Goal: Task Accomplishment & Management: Use online tool/utility

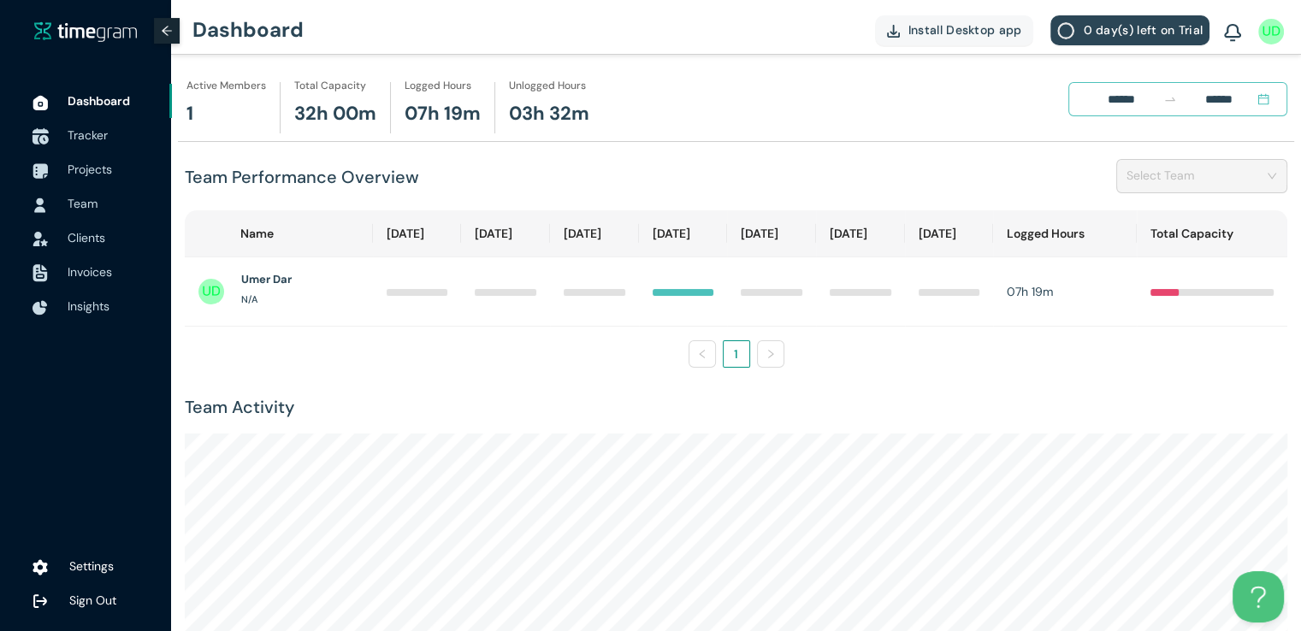
click at [91, 138] on span "Tracker" at bounding box center [88, 134] width 40 height 15
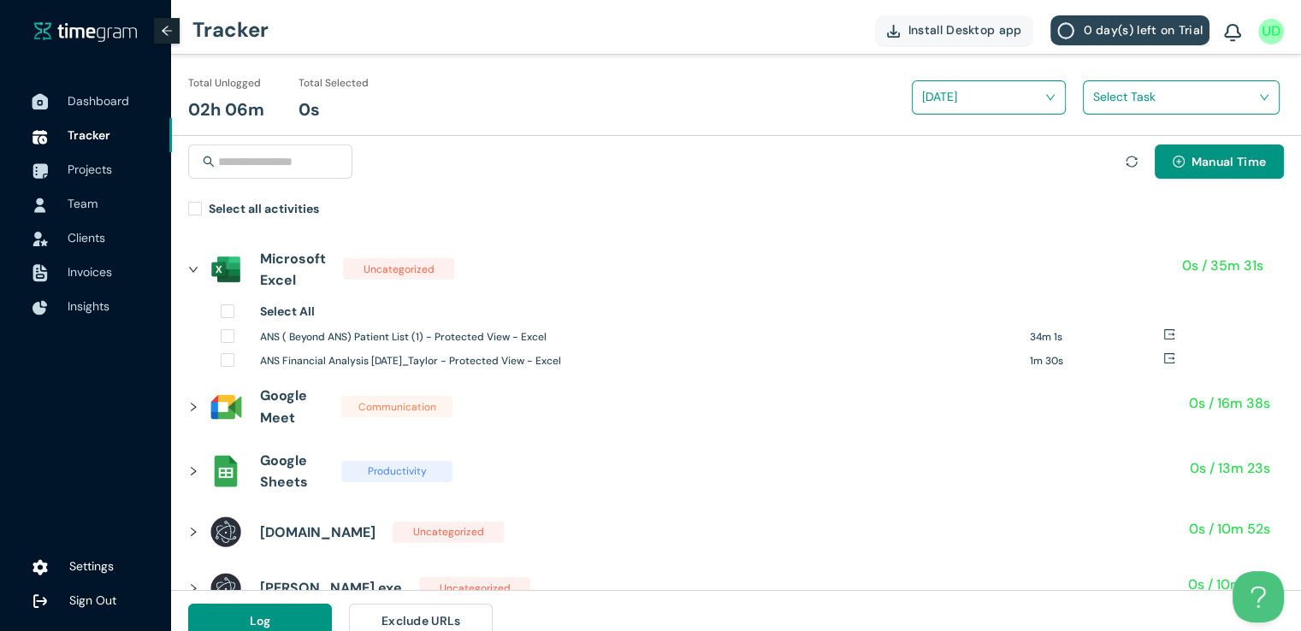
click at [92, 108] on span "Dashboard" at bounding box center [99, 100] width 62 height 15
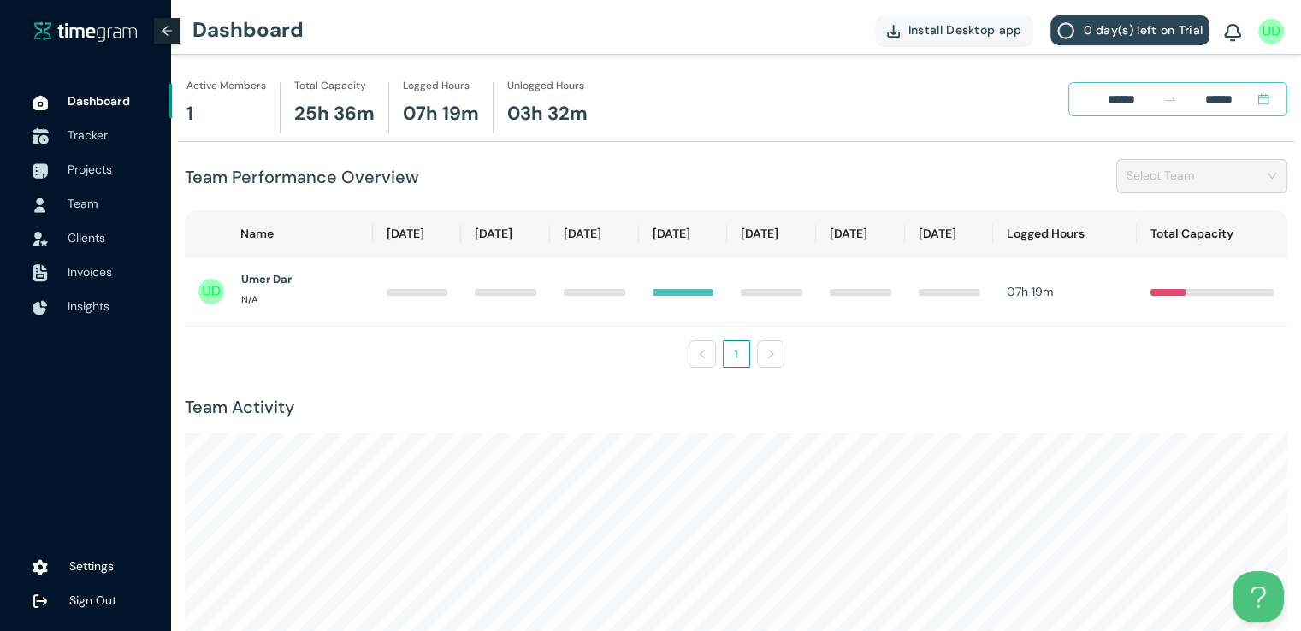
click at [92, 135] on span "Tracker" at bounding box center [88, 134] width 40 height 15
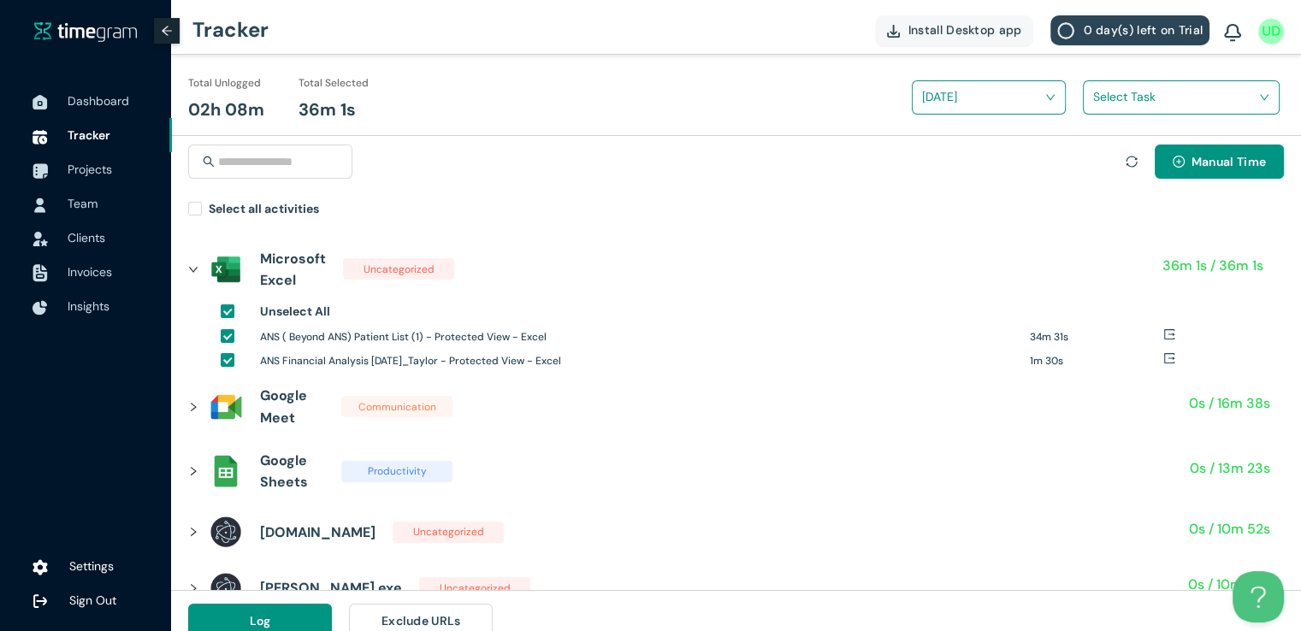
scroll to position [20, 0]
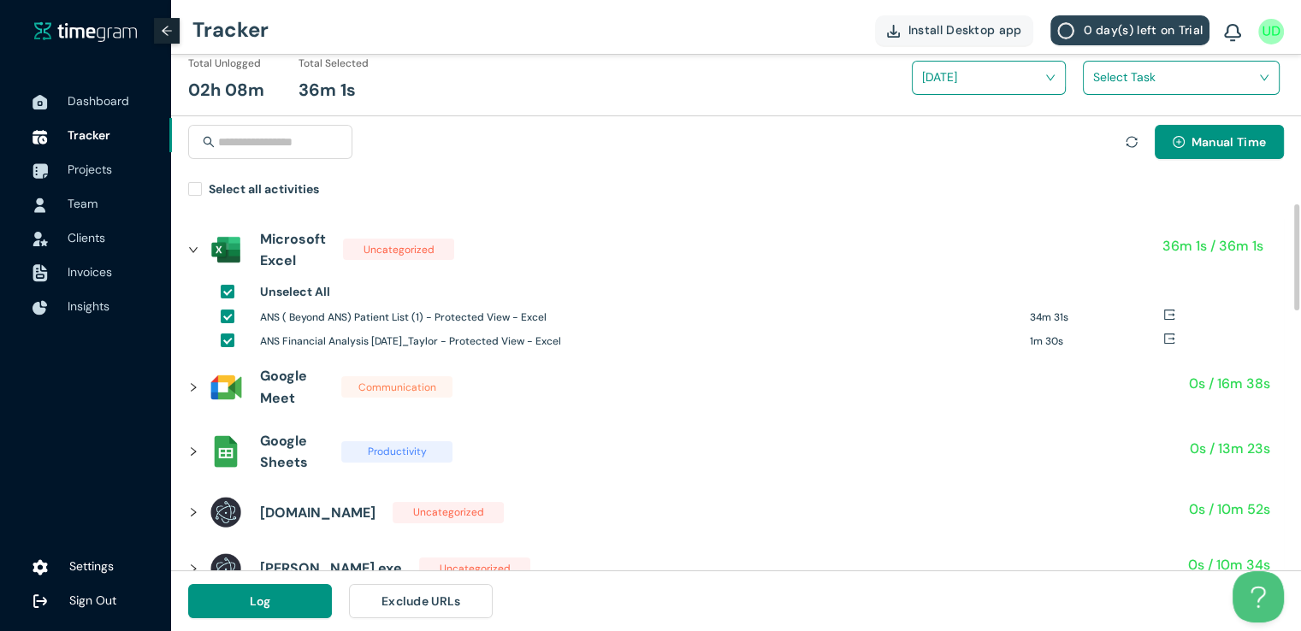
click at [198, 390] on div at bounding box center [198, 387] width 21 height 19
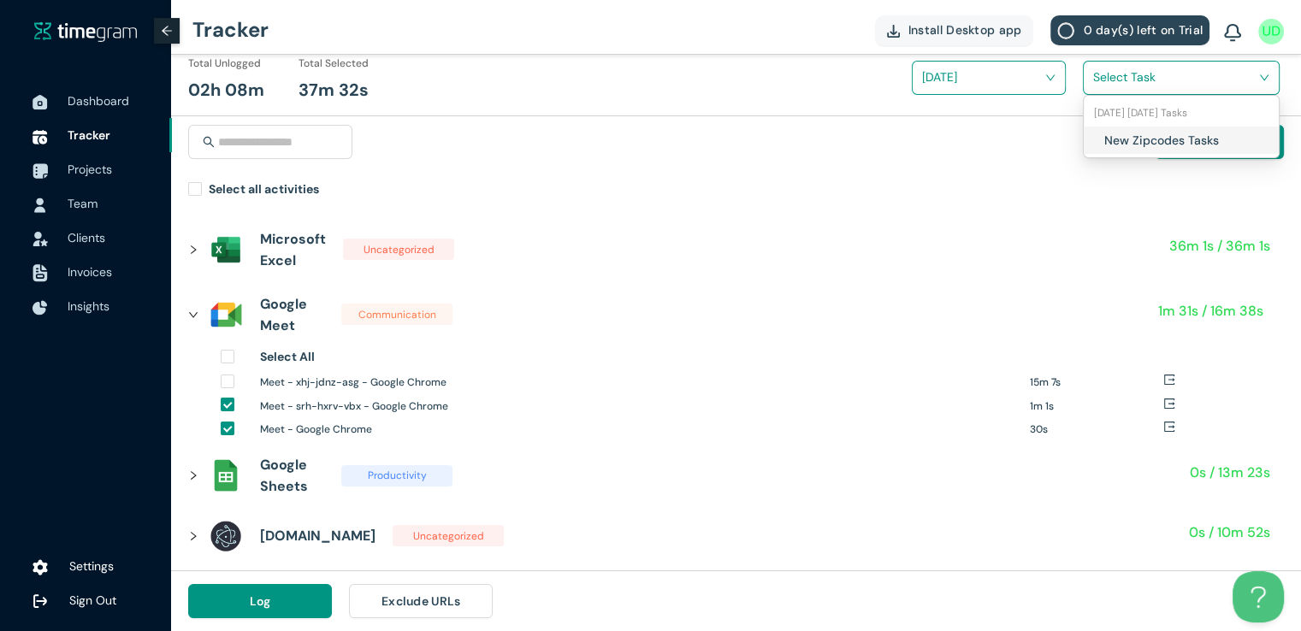
click at [1147, 81] on input "search" at bounding box center [1175, 77] width 164 height 26
click at [1102, 138] on div "New Zipcodes Tasks" at bounding box center [1181, 140] width 195 height 27
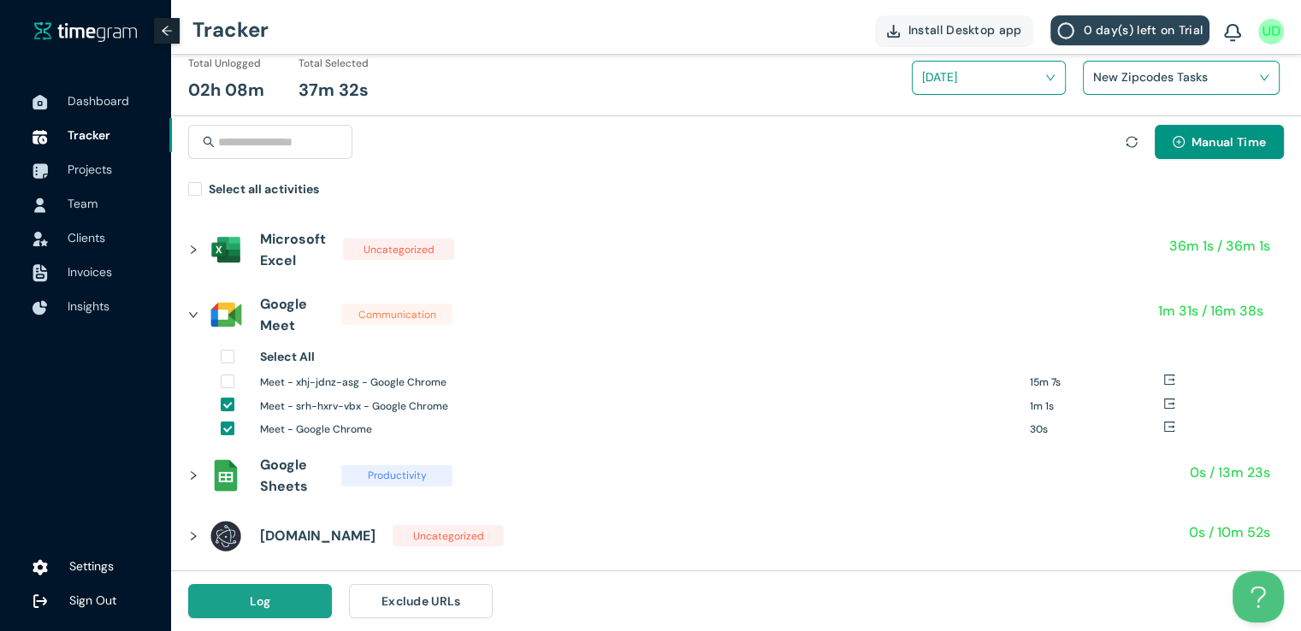
click at [272, 596] on button "Log" at bounding box center [260, 601] width 144 height 34
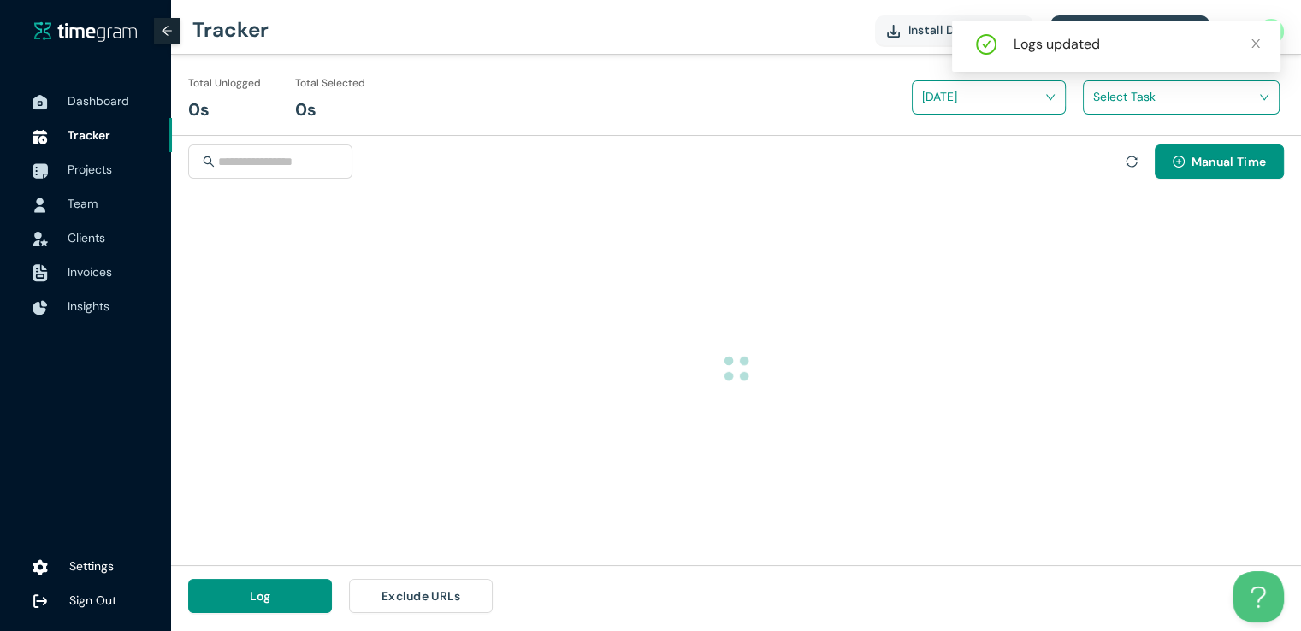
scroll to position [0, 0]
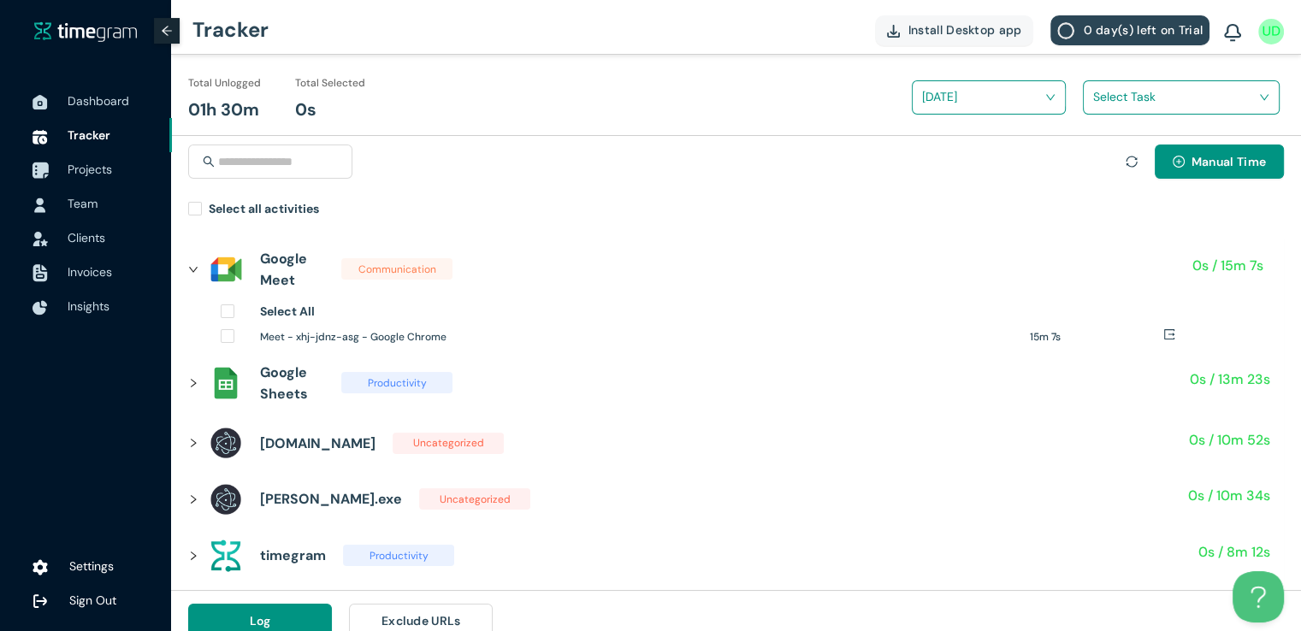
click at [79, 162] on span "Projects" at bounding box center [90, 169] width 44 height 15
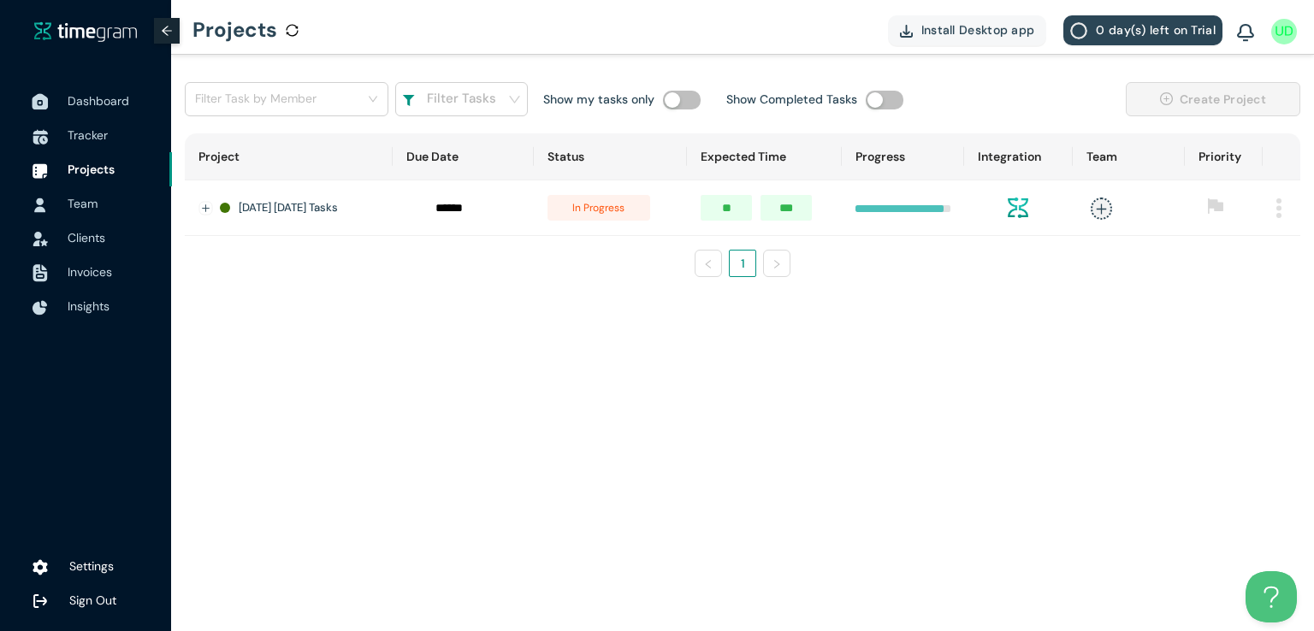
click at [96, 104] on span "Dashboard" at bounding box center [99, 100] width 62 height 15
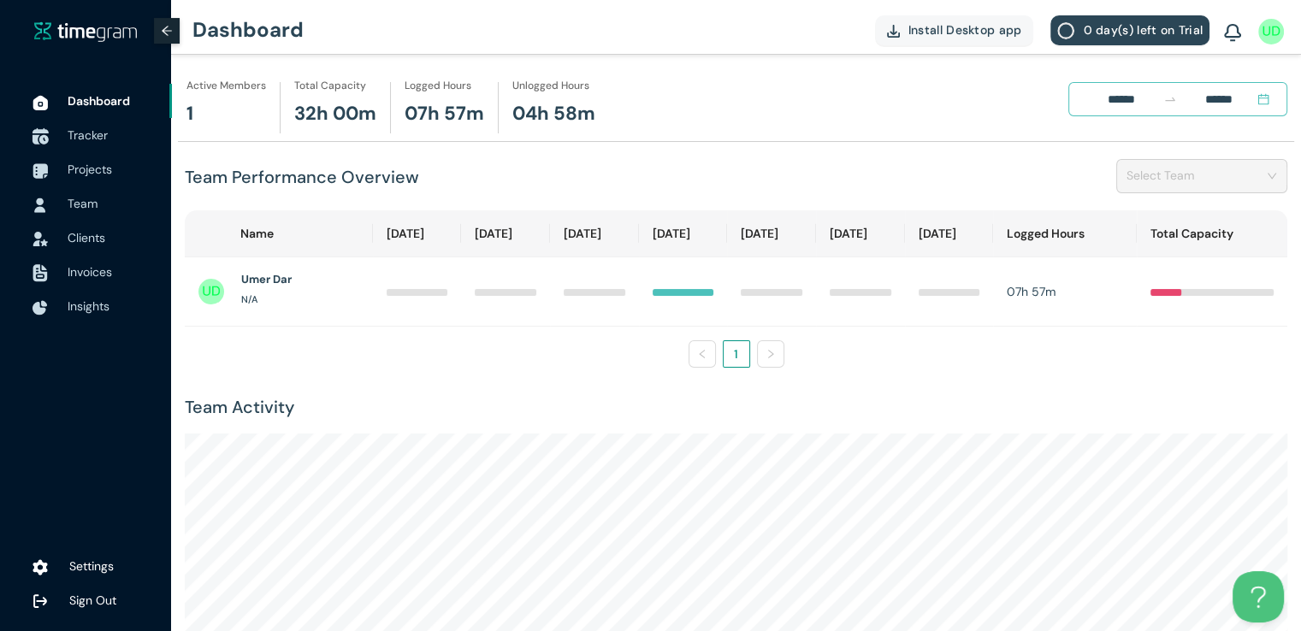
click at [87, 140] on span "Tracker" at bounding box center [88, 134] width 40 height 15
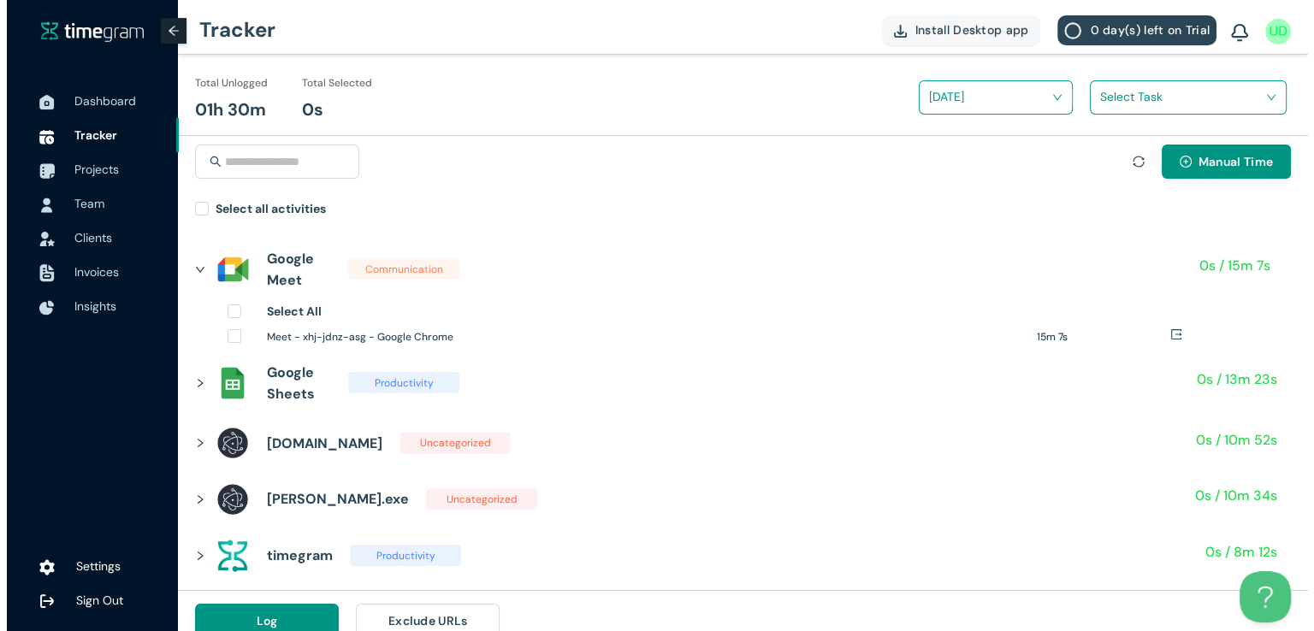
scroll to position [20, 0]
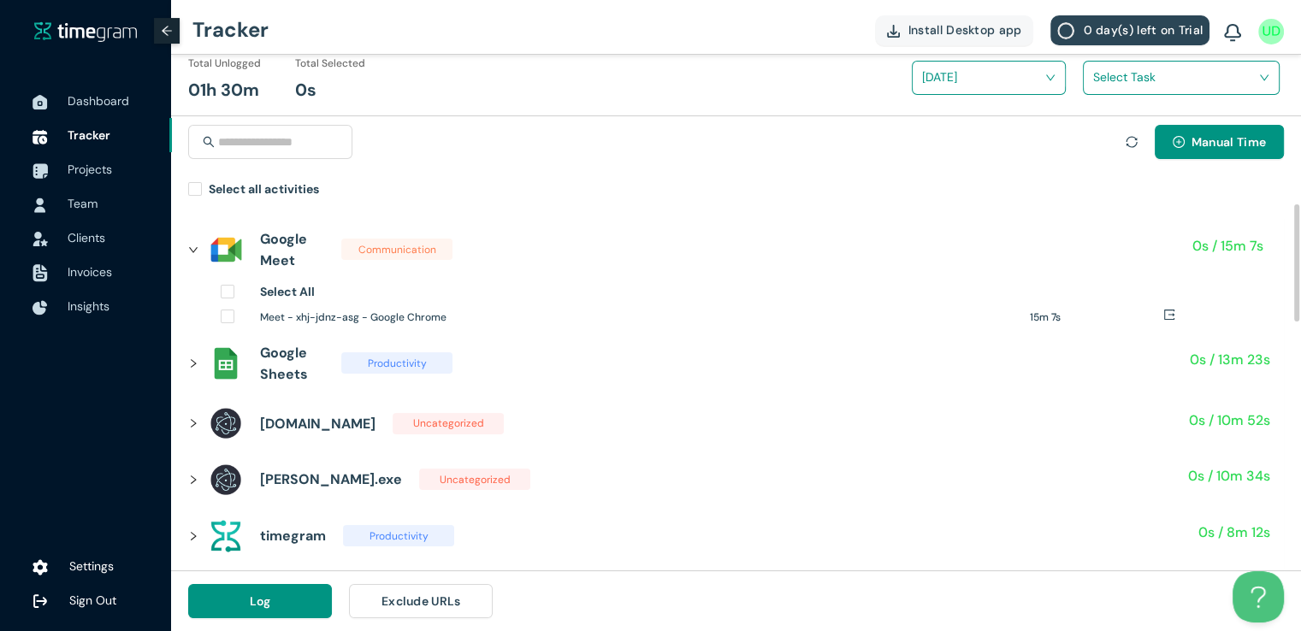
click at [192, 360] on icon "right" at bounding box center [193, 363] width 10 height 10
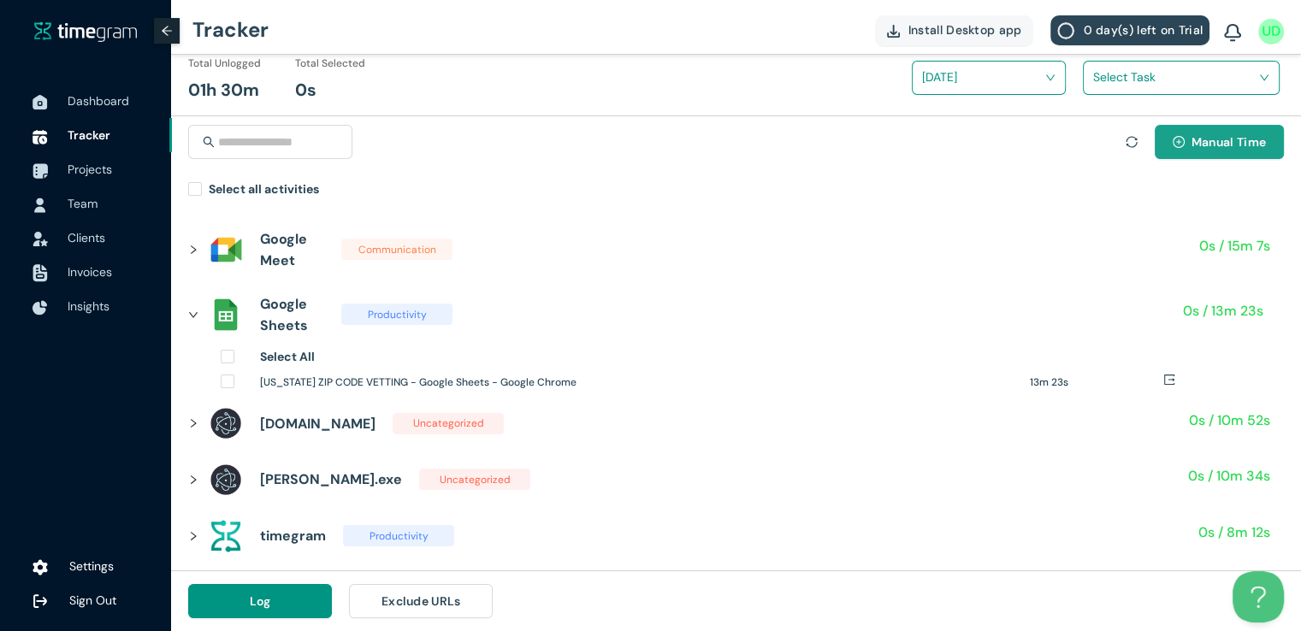
click at [1205, 127] on button "Manual Time" at bounding box center [1219, 142] width 129 height 34
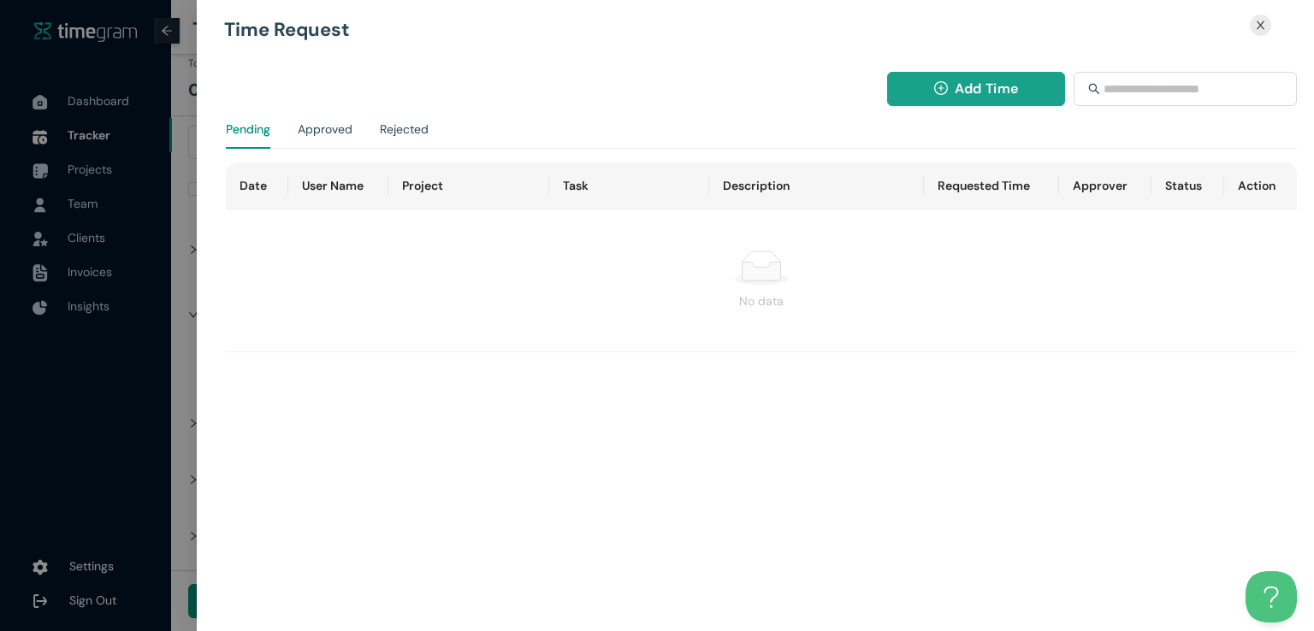
click at [938, 81] on icon "plus-circle" at bounding box center [941, 88] width 14 height 14
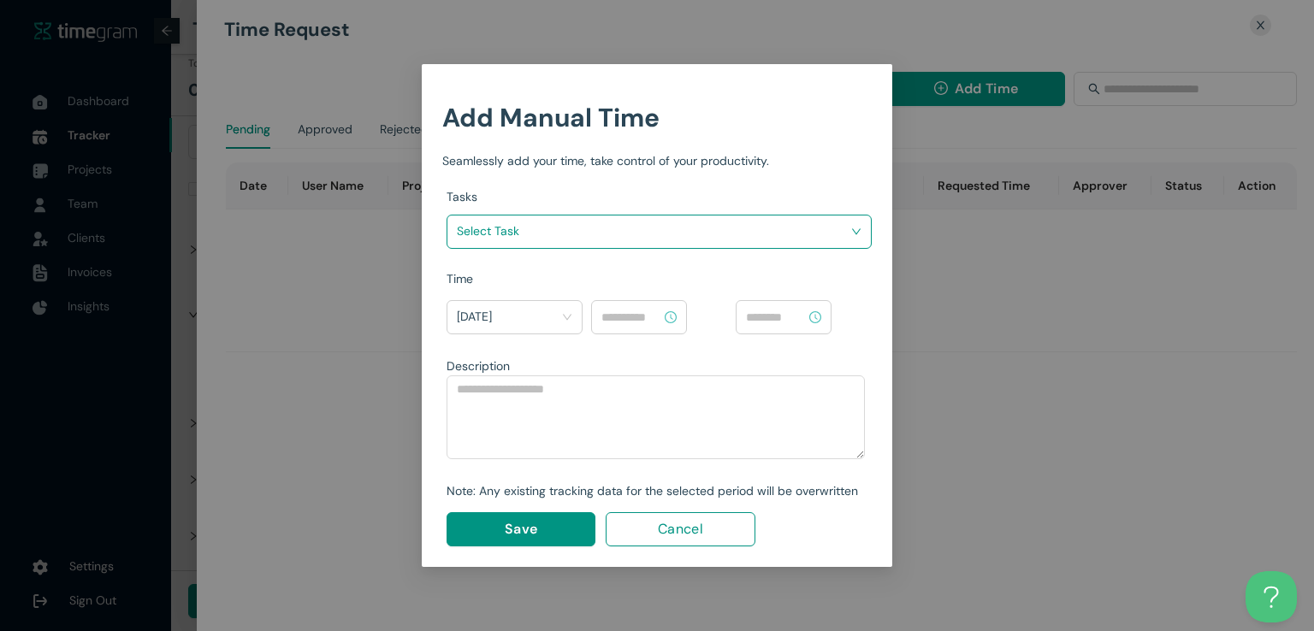
click at [712, 231] on input "search" at bounding box center [653, 231] width 393 height 26
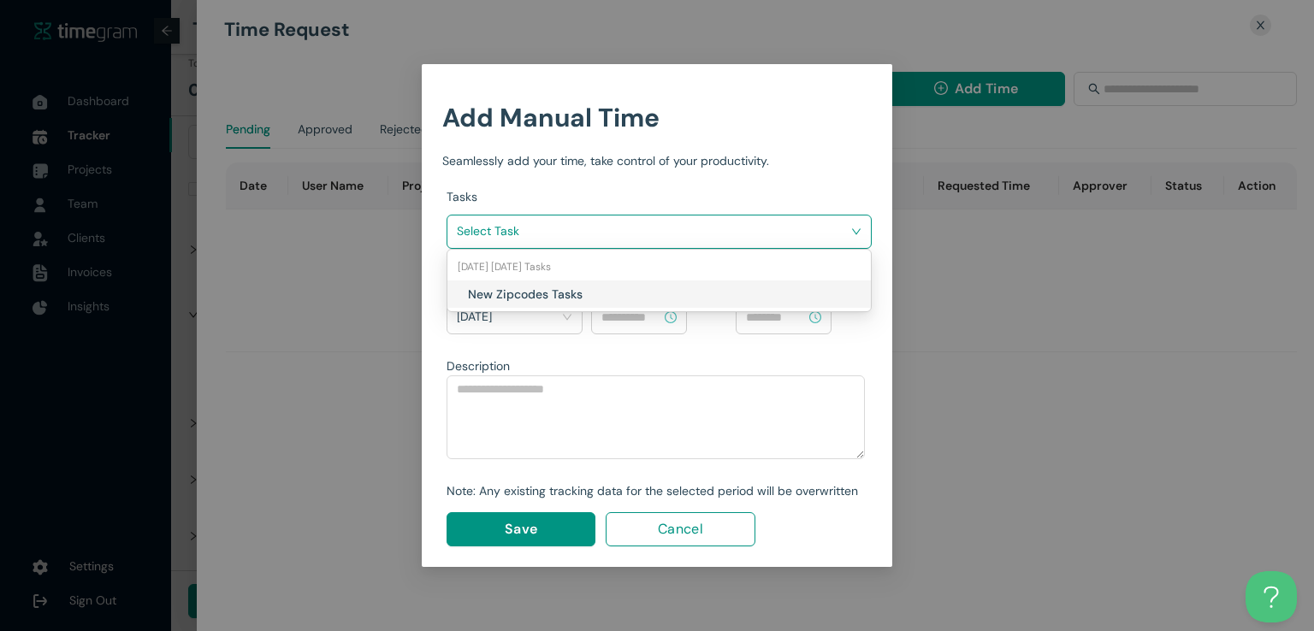
click at [661, 271] on div "[DATE] [DATE] Tasks" at bounding box center [658, 266] width 423 height 27
click at [649, 285] on h1 "New Zipcodes Tasks" at bounding box center [568, 294] width 201 height 19
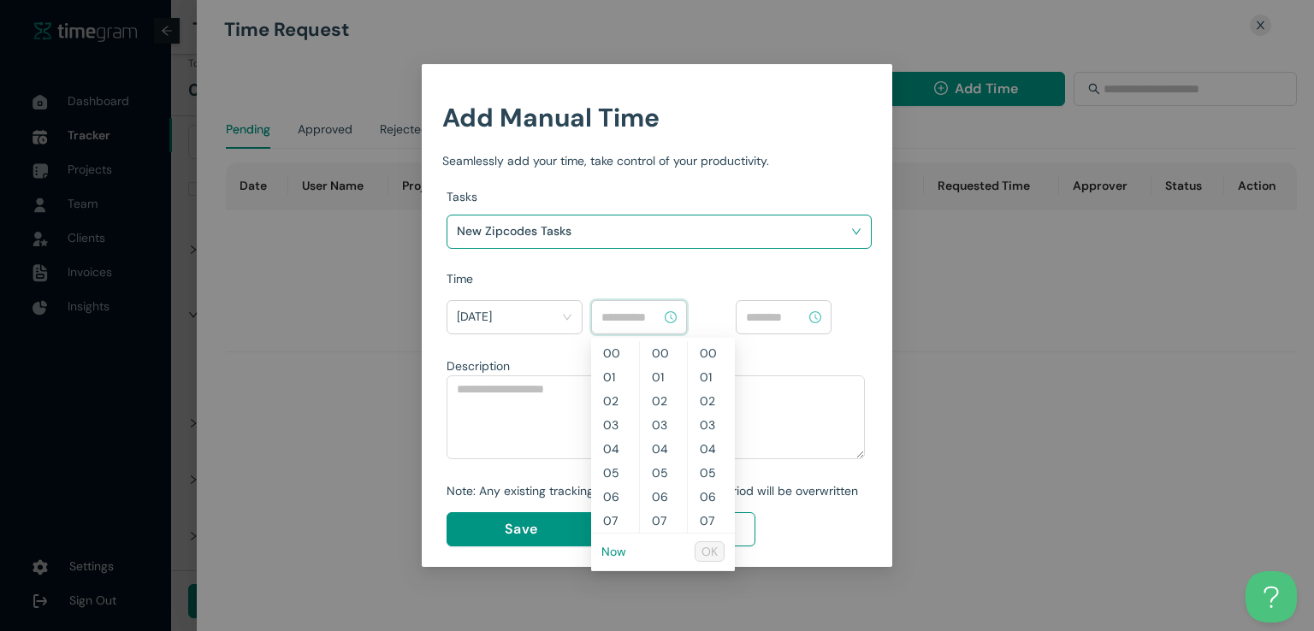
click at [643, 319] on input at bounding box center [631, 317] width 60 height 19
click at [610, 553] on link "Now" at bounding box center [613, 551] width 25 height 15
click at [633, 315] on input "********" at bounding box center [631, 317] width 60 height 19
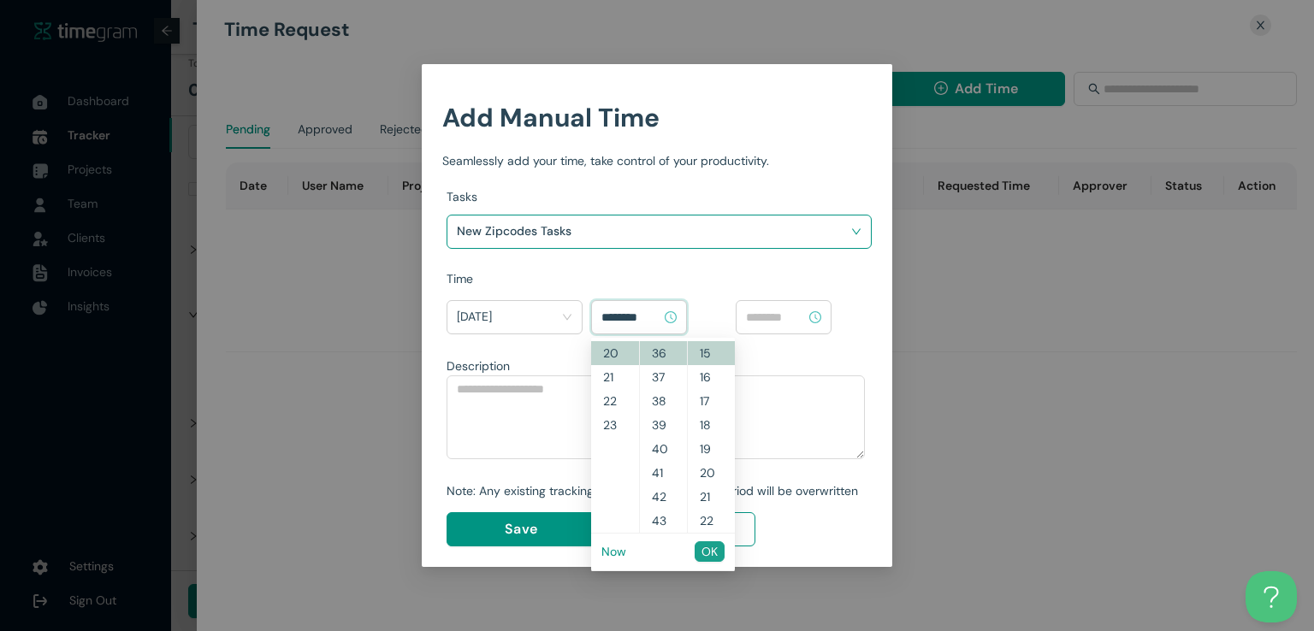
click at [707, 545] on span "OK" at bounding box center [710, 551] width 16 height 19
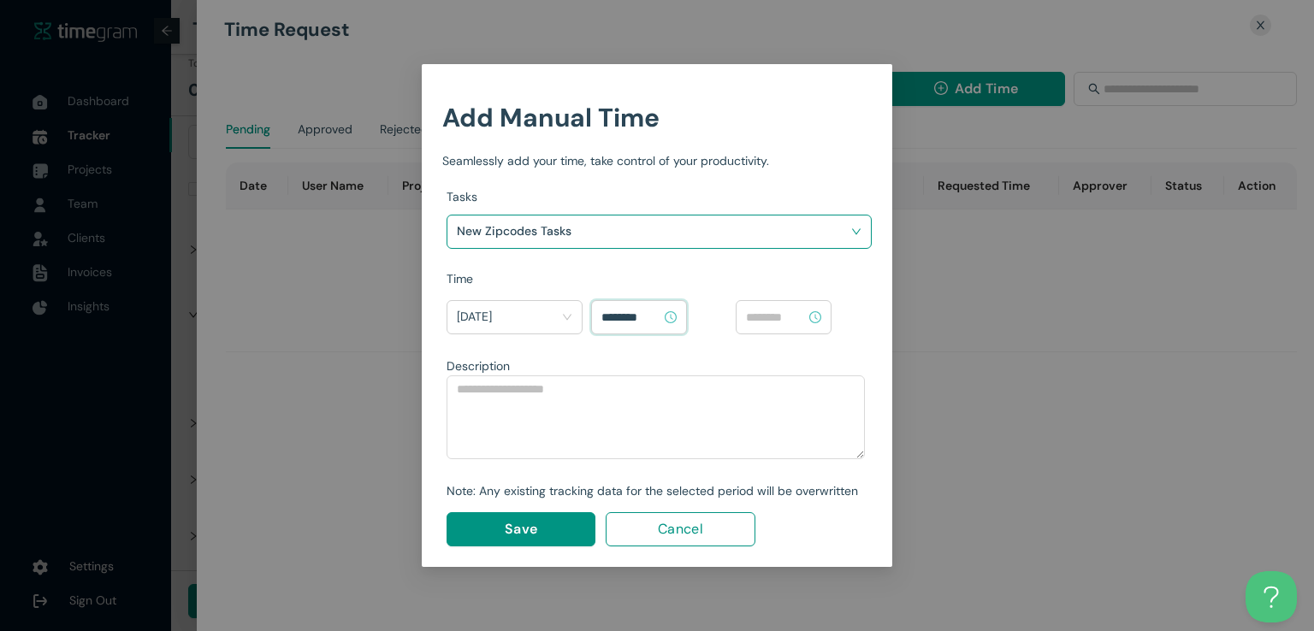
type input "********"
click at [788, 321] on input at bounding box center [776, 317] width 60 height 19
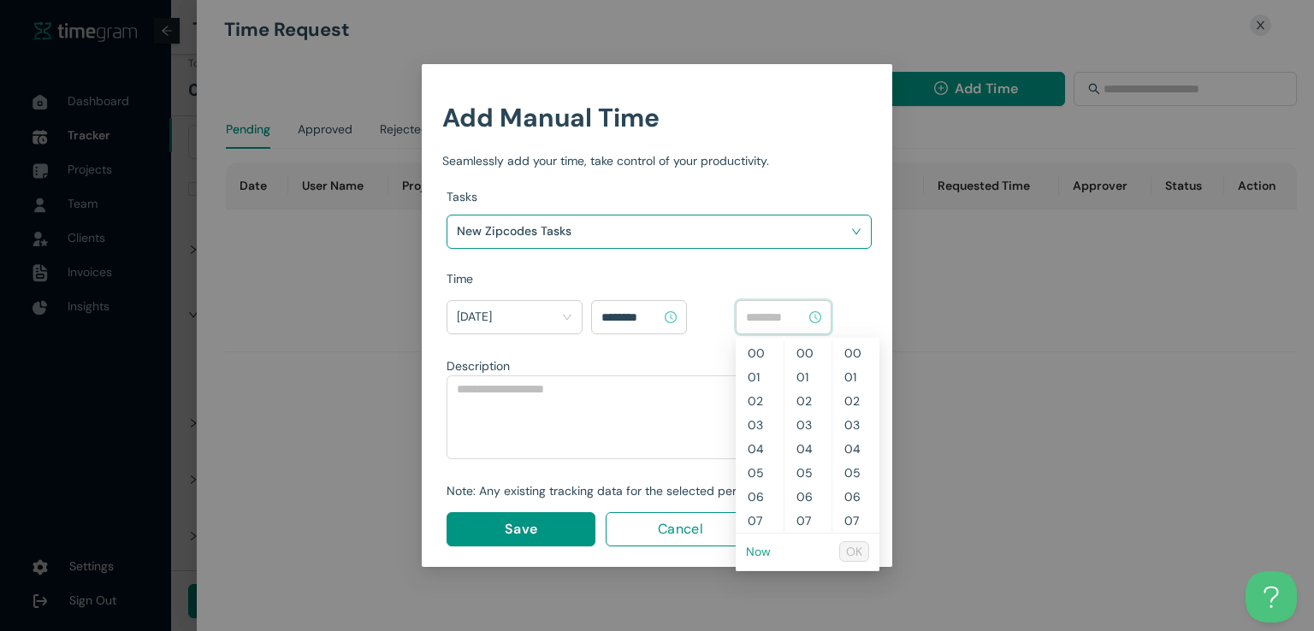
click at [760, 546] on link "Now" at bounding box center [758, 551] width 25 height 15
type input "********"
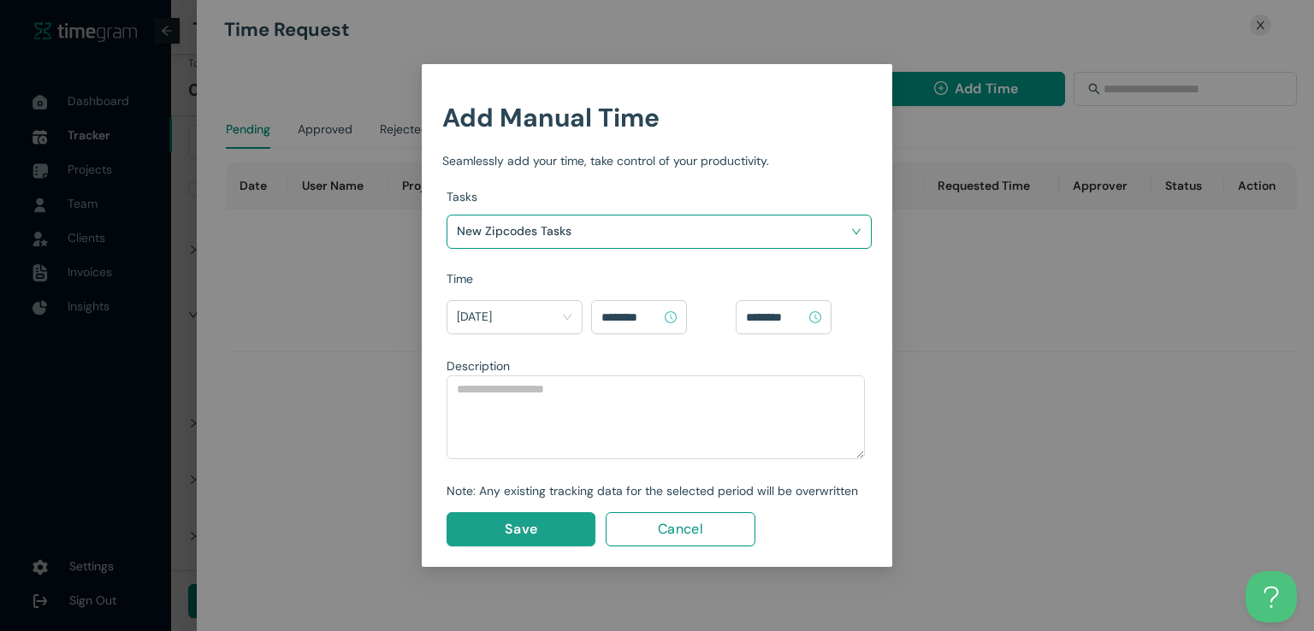
click at [568, 533] on button "Save" at bounding box center [521, 529] width 149 height 34
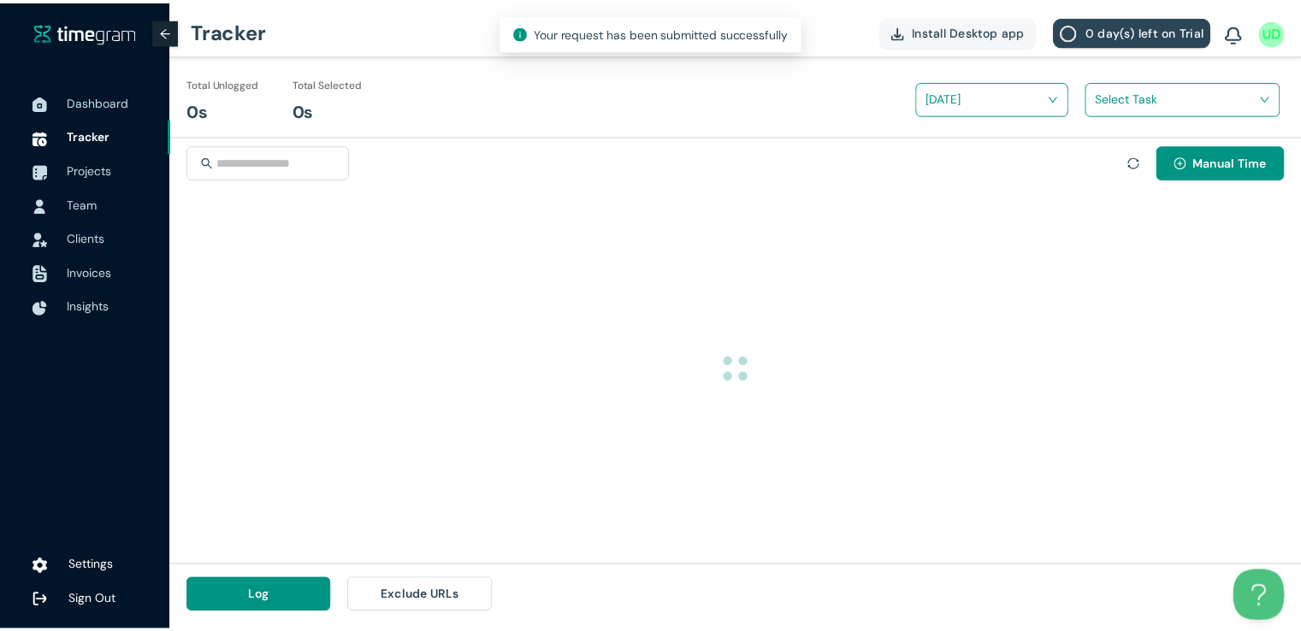
scroll to position [0, 0]
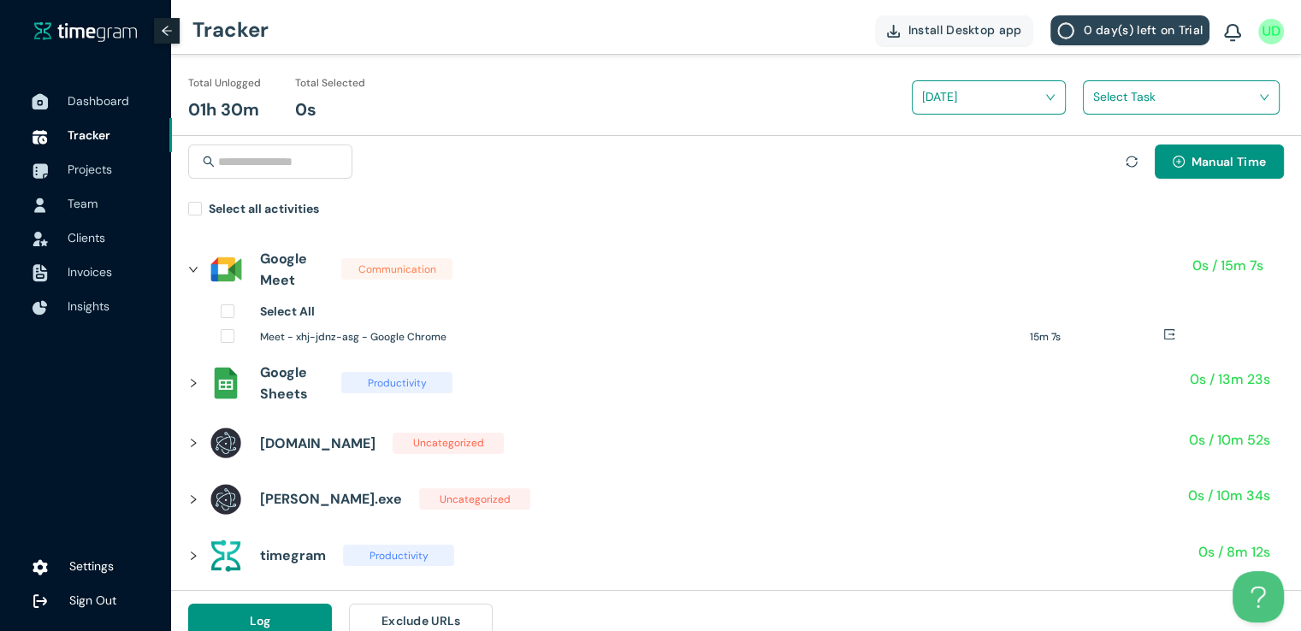
click at [96, 98] on span "Dashboard" at bounding box center [99, 100] width 62 height 15
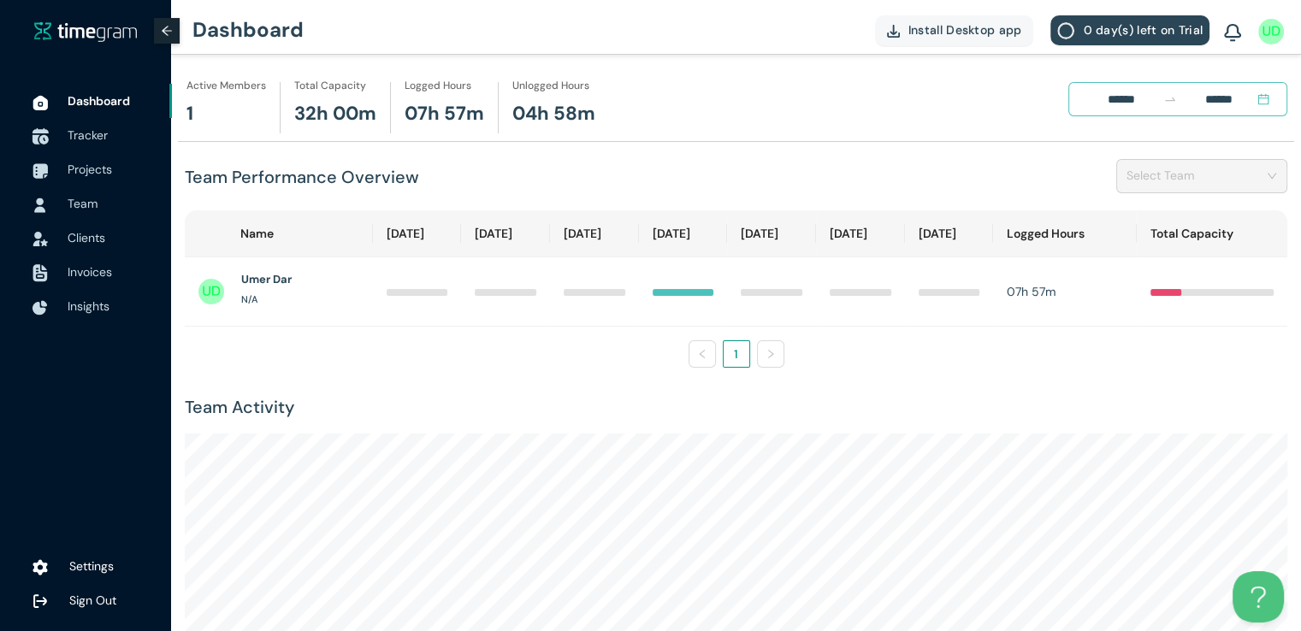
click at [91, 141] on span "Tracker" at bounding box center [88, 134] width 40 height 15
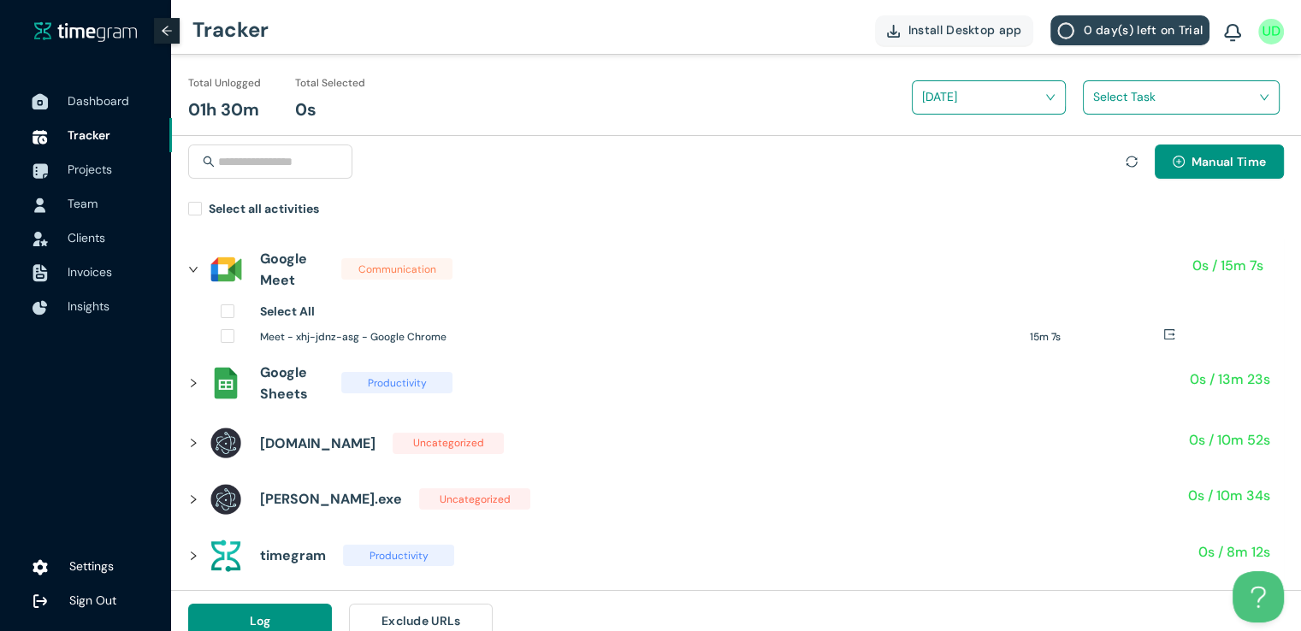
click at [99, 110] on span "Dashboard" at bounding box center [113, 101] width 91 height 34
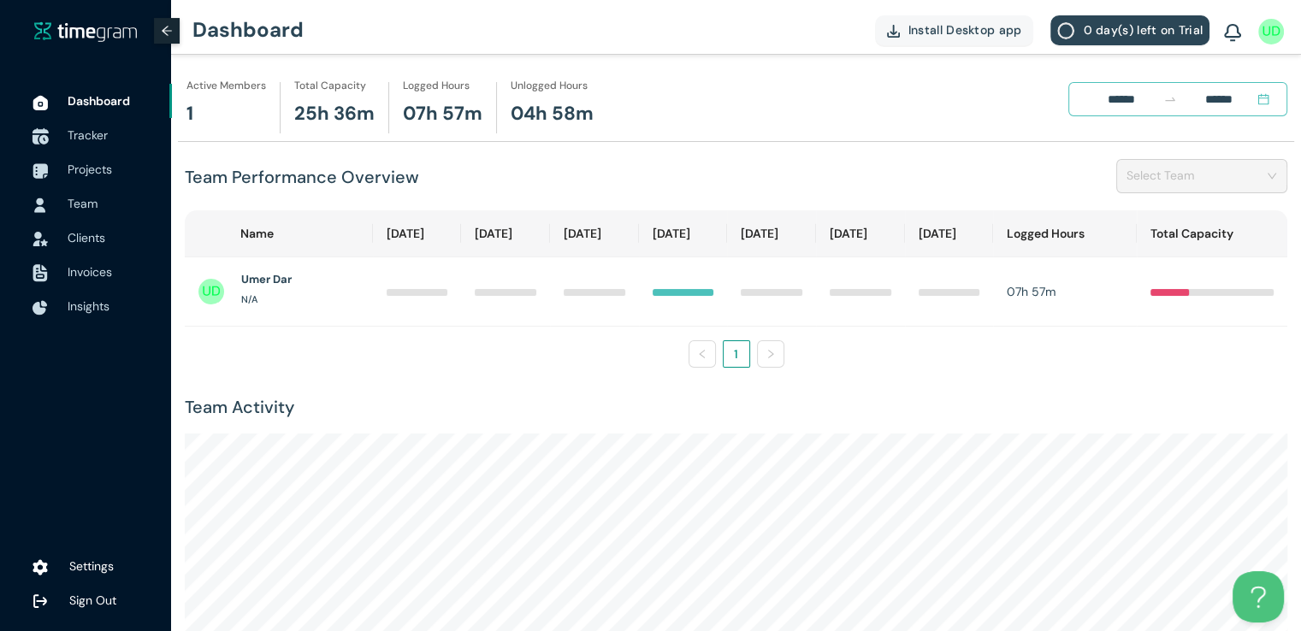
click at [95, 138] on span "Tracker" at bounding box center [88, 134] width 40 height 15
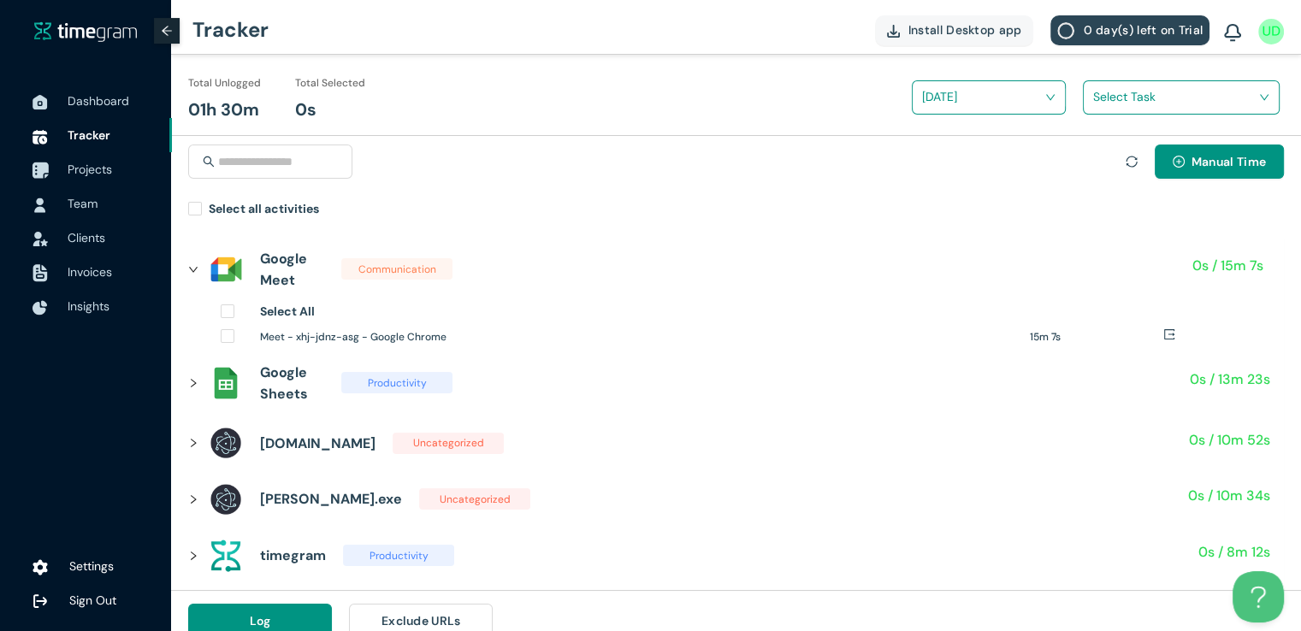
click at [92, 163] on span "Projects" at bounding box center [90, 169] width 44 height 15
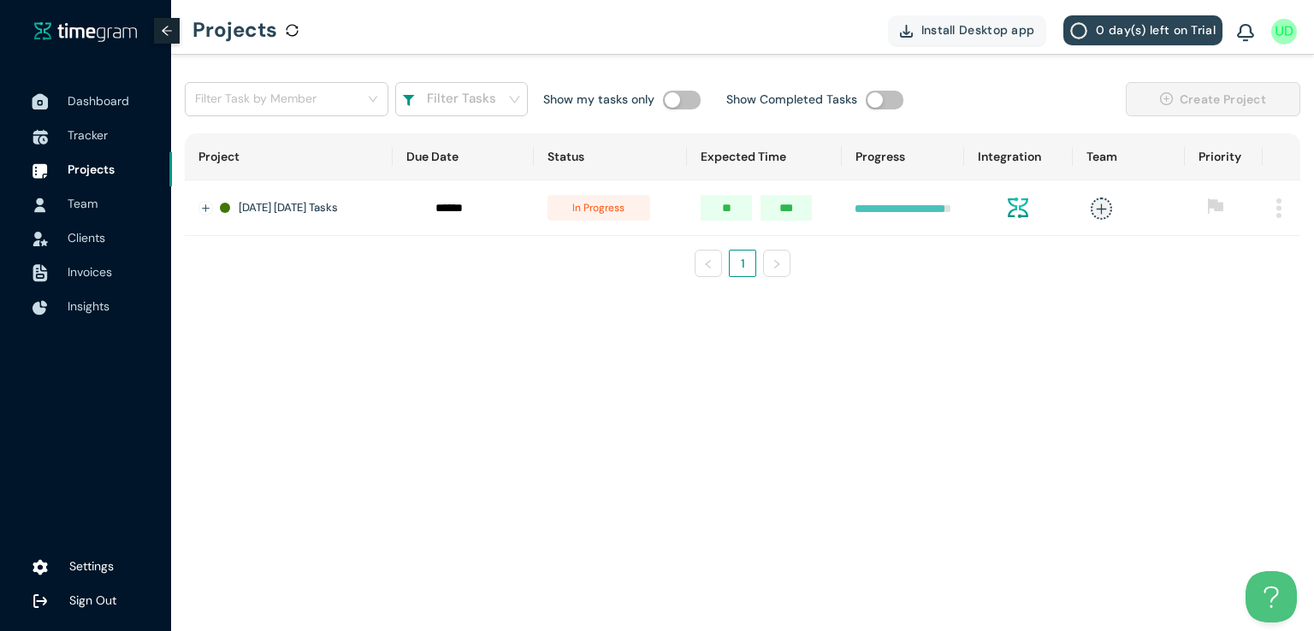
click at [109, 104] on span "Dashboard" at bounding box center [99, 100] width 62 height 15
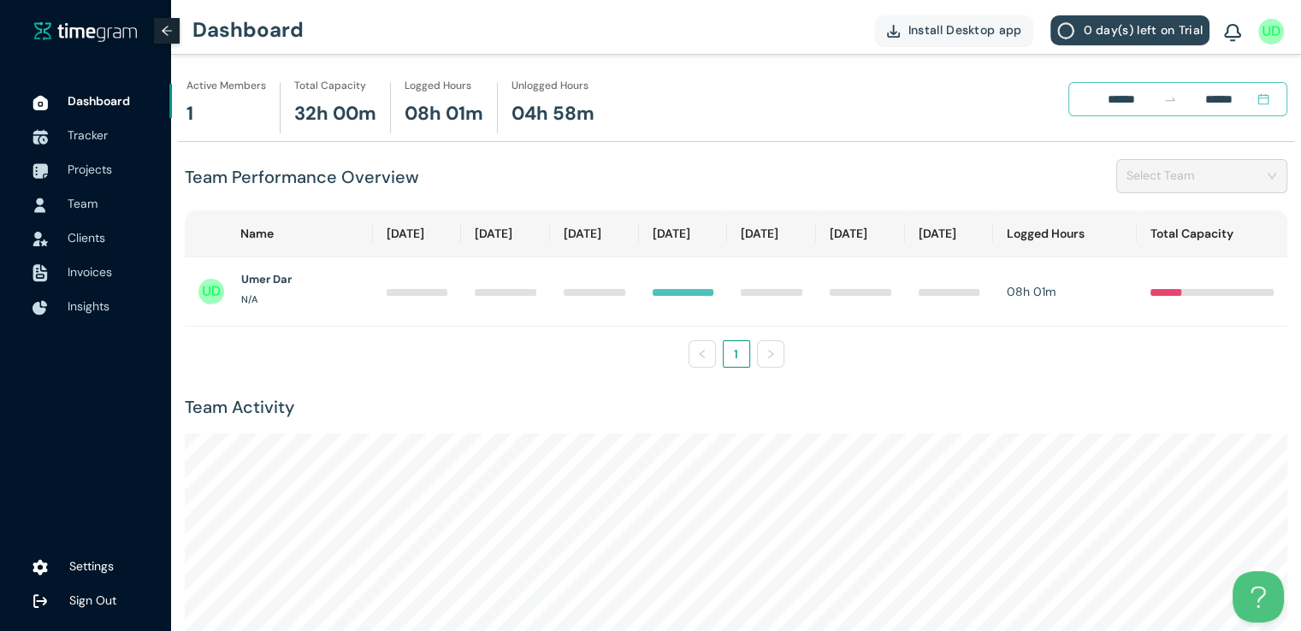
click at [445, 114] on h1 "08h 01m" at bounding box center [444, 114] width 79 height 30
drag, startPoint x: 400, startPoint y: 114, endPoint x: 484, endPoint y: 123, distance: 84.4
click at [484, 123] on div "Logged Hours 08h 01m" at bounding box center [443, 107] width 107 height 51
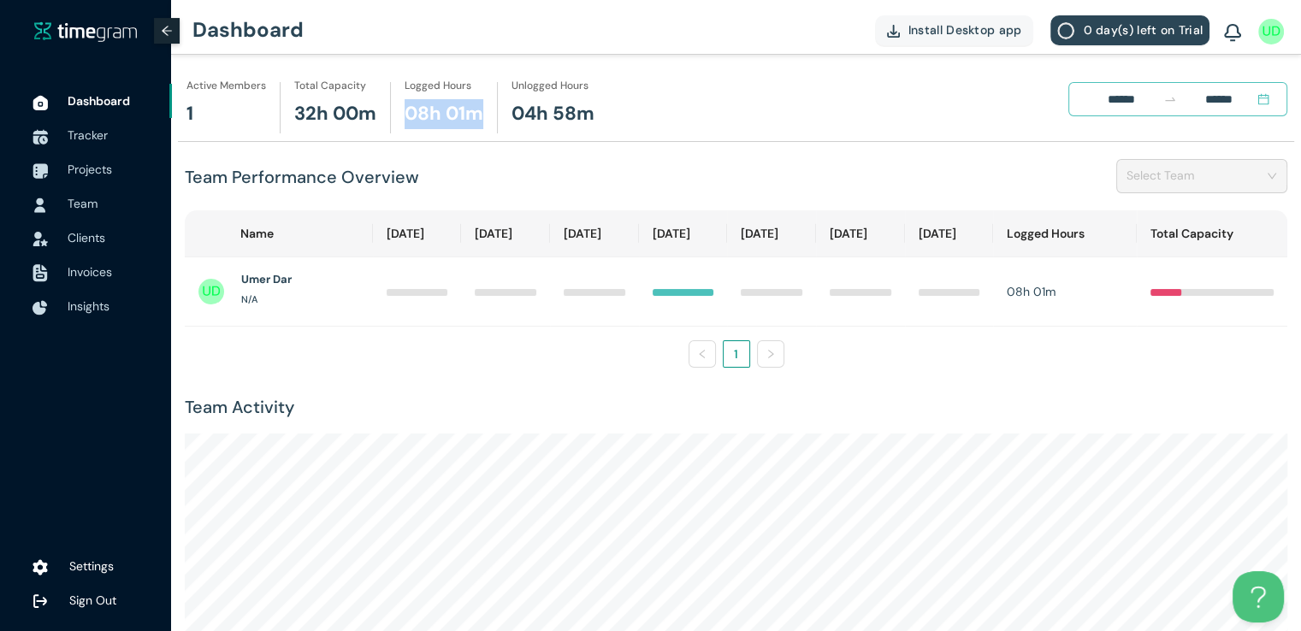
click at [484, 123] on div "Logged Hours 08h 01m" at bounding box center [443, 107] width 107 height 51
click at [89, 134] on span "Tracker" at bounding box center [88, 134] width 40 height 15
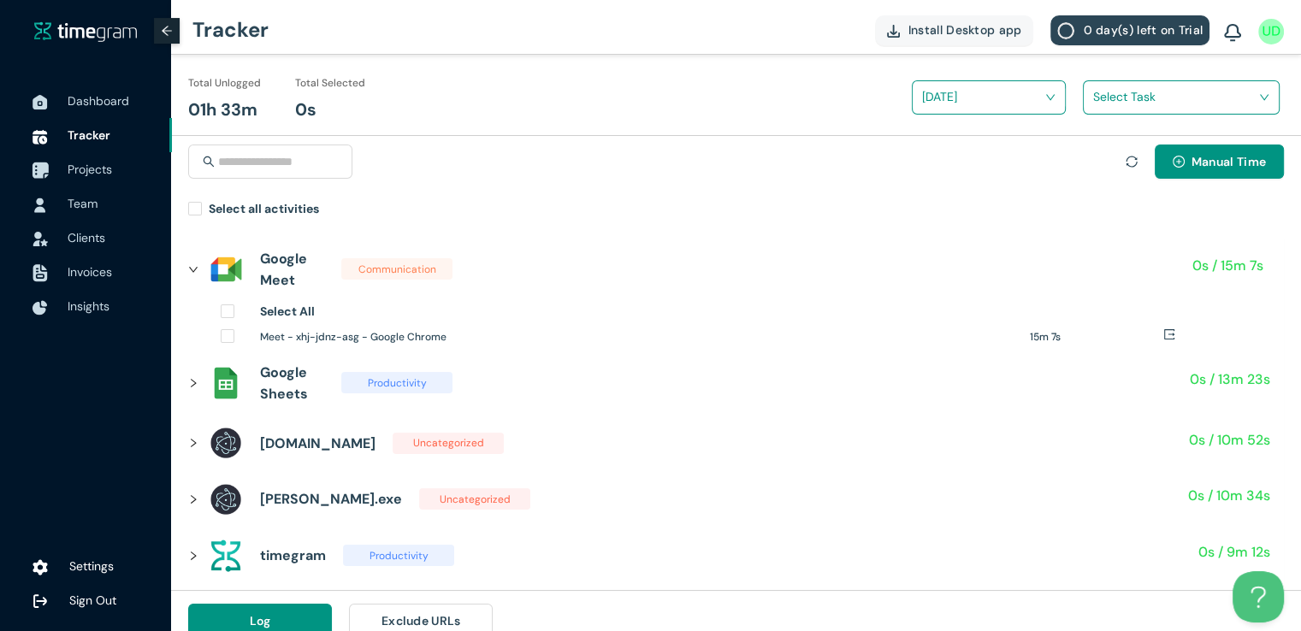
click at [96, 174] on span "Projects" at bounding box center [90, 169] width 44 height 15
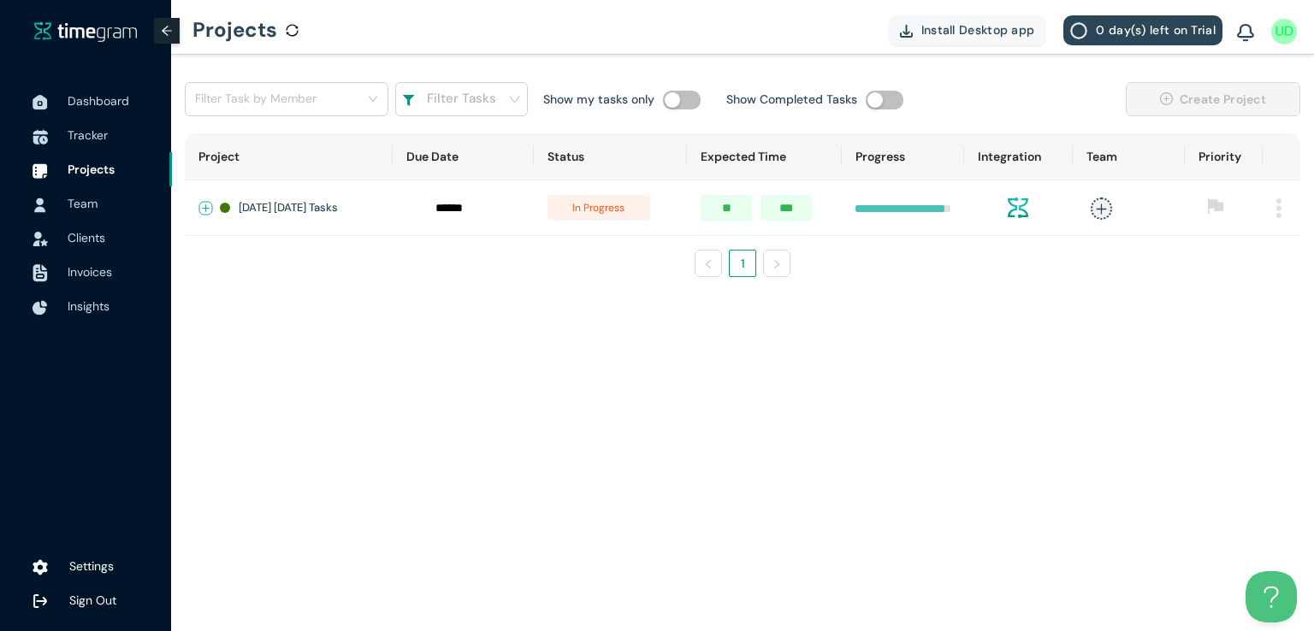
click at [199, 203] on button "Expand row" at bounding box center [206, 209] width 14 height 14
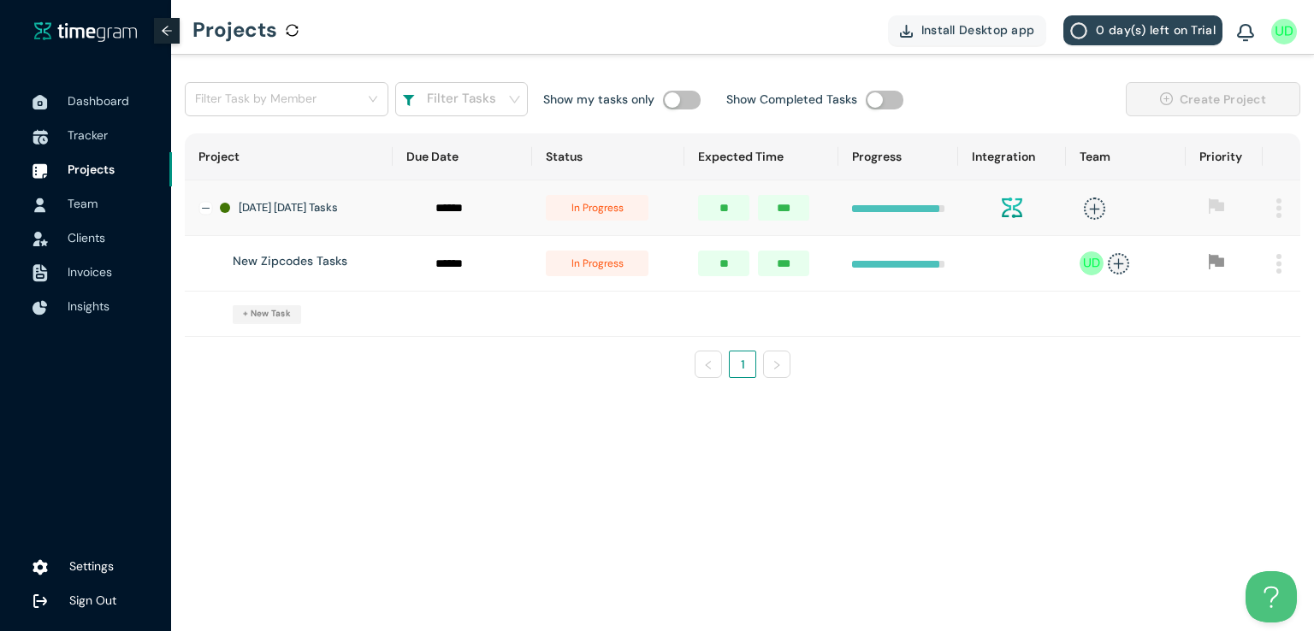
click at [606, 275] on span "in progress" at bounding box center [597, 264] width 103 height 26
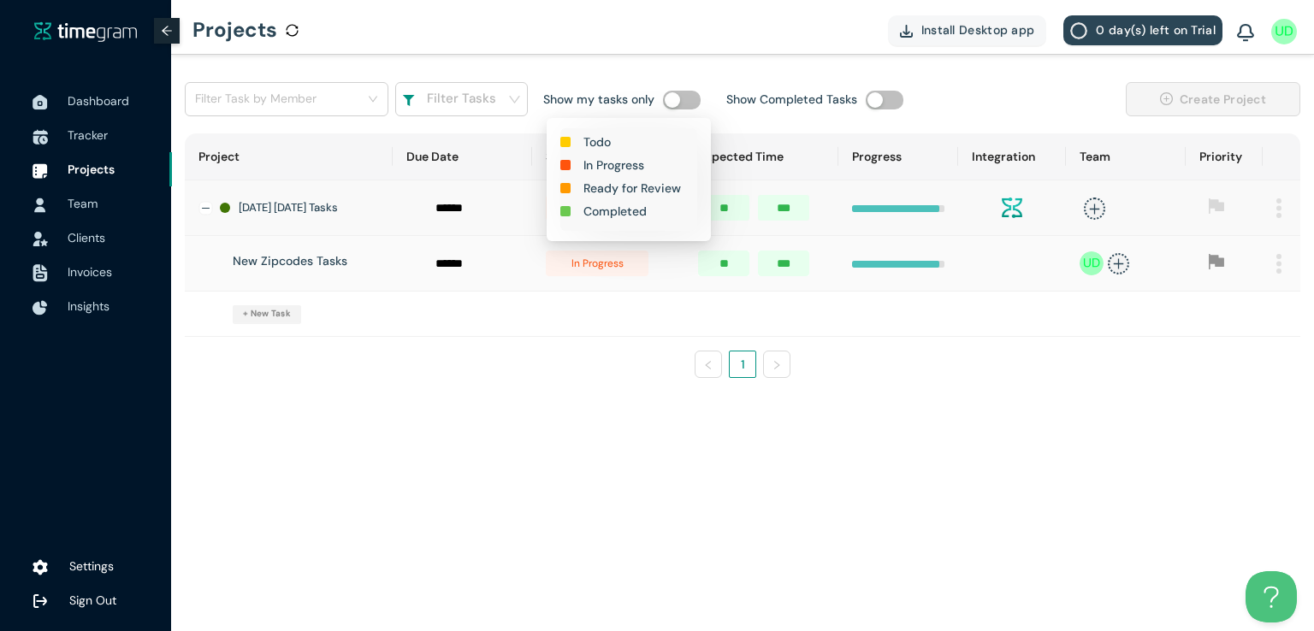
click at [617, 208] on h1 "Completed" at bounding box center [614, 211] width 63 height 19
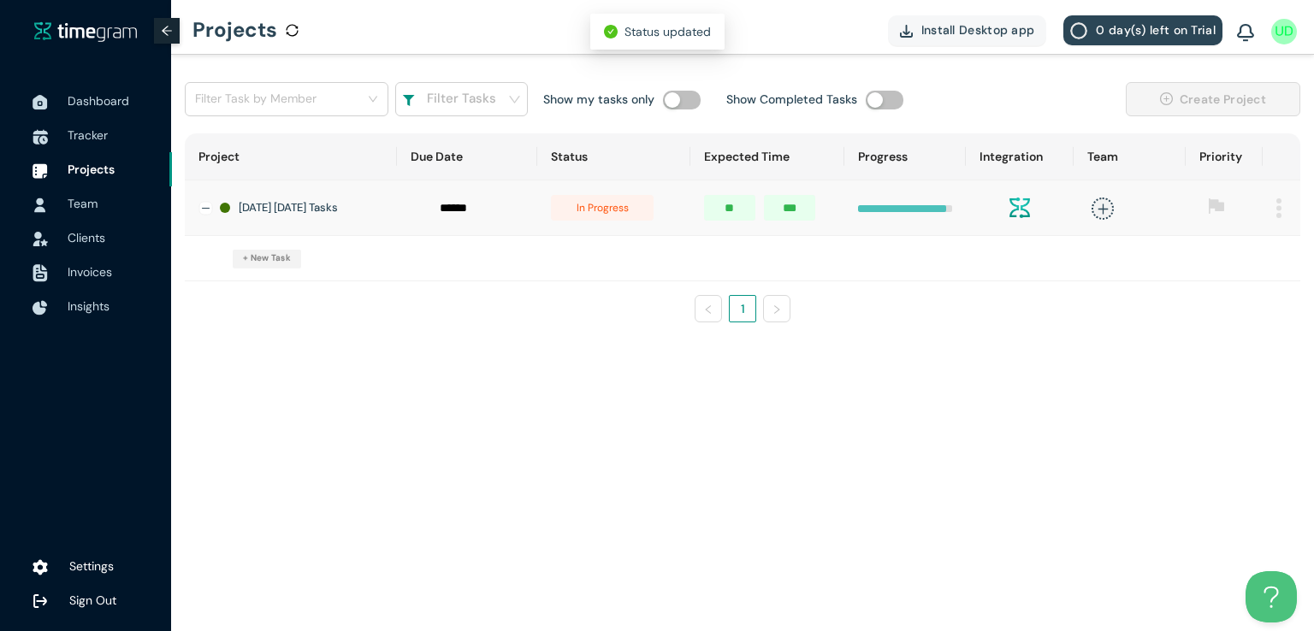
click at [607, 212] on span "in progress" at bounding box center [602, 208] width 103 height 26
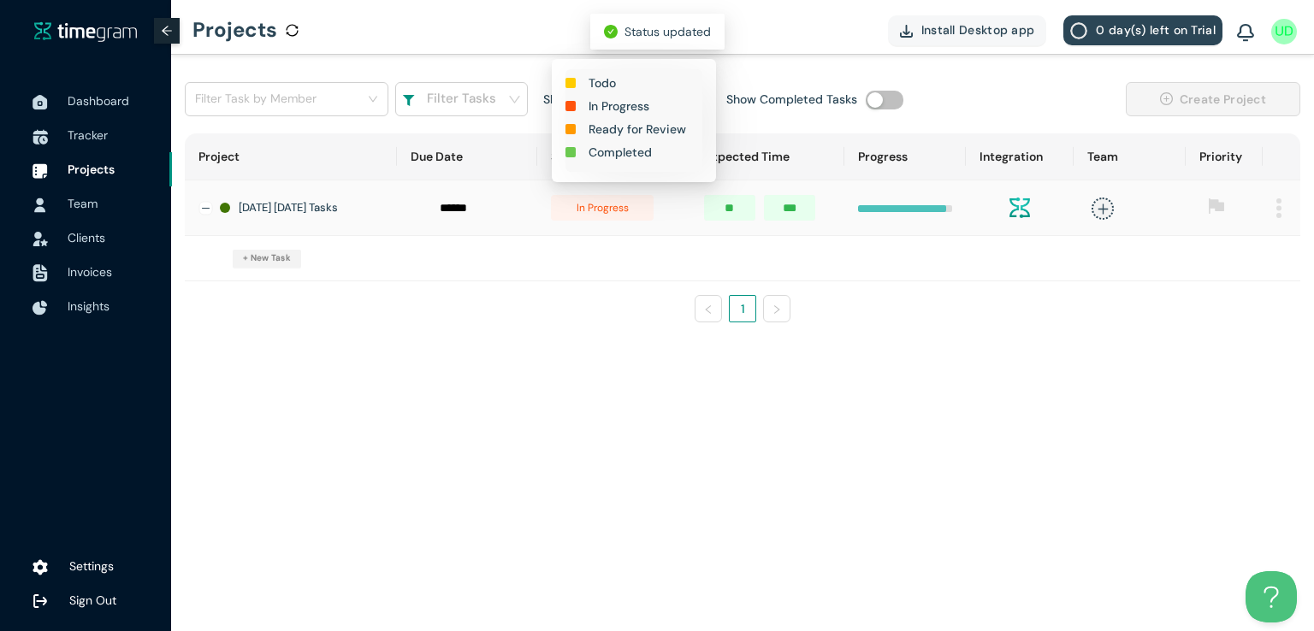
click at [620, 156] on h1 "Completed" at bounding box center [620, 152] width 63 height 19
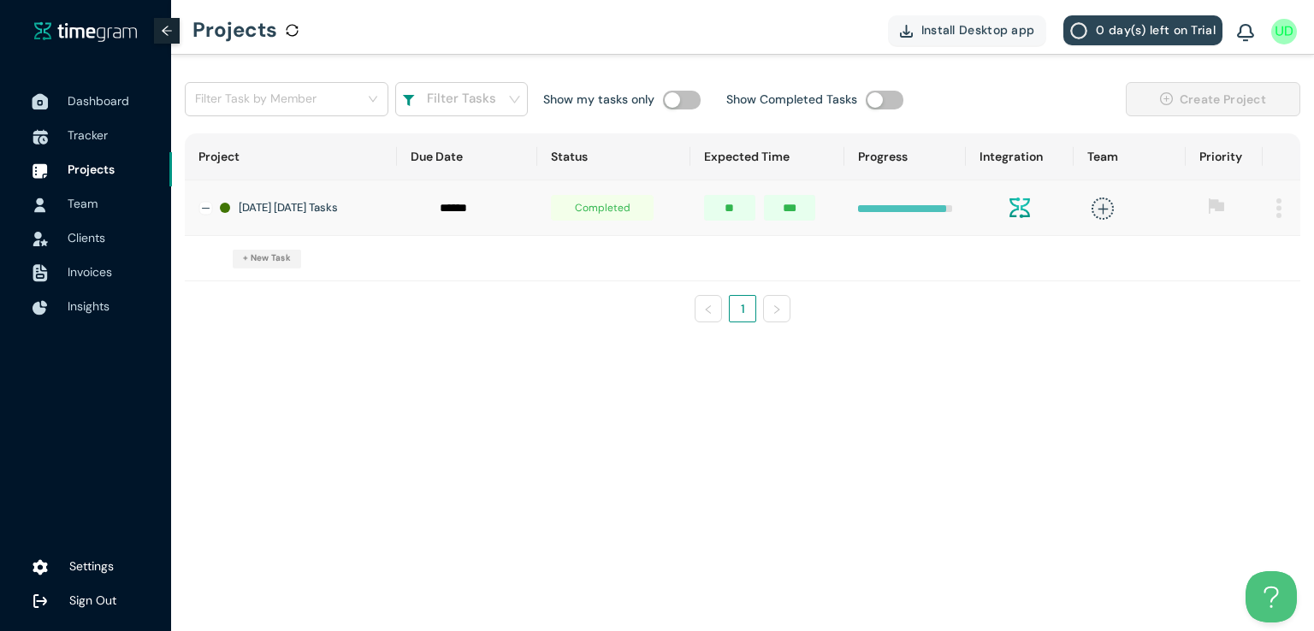
click at [94, 104] on span "Dashboard" at bounding box center [99, 100] width 62 height 15
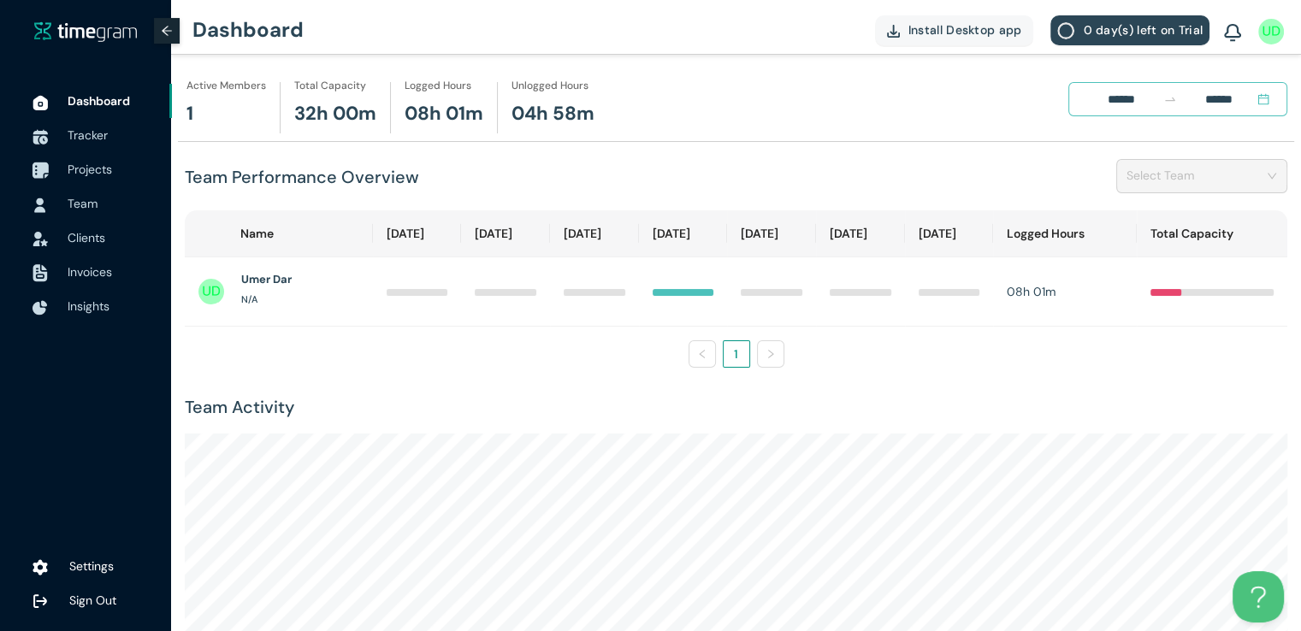
click at [110, 179] on span "Projects" at bounding box center [113, 169] width 91 height 34
